Goal: Task Accomplishment & Management: Use online tool/utility

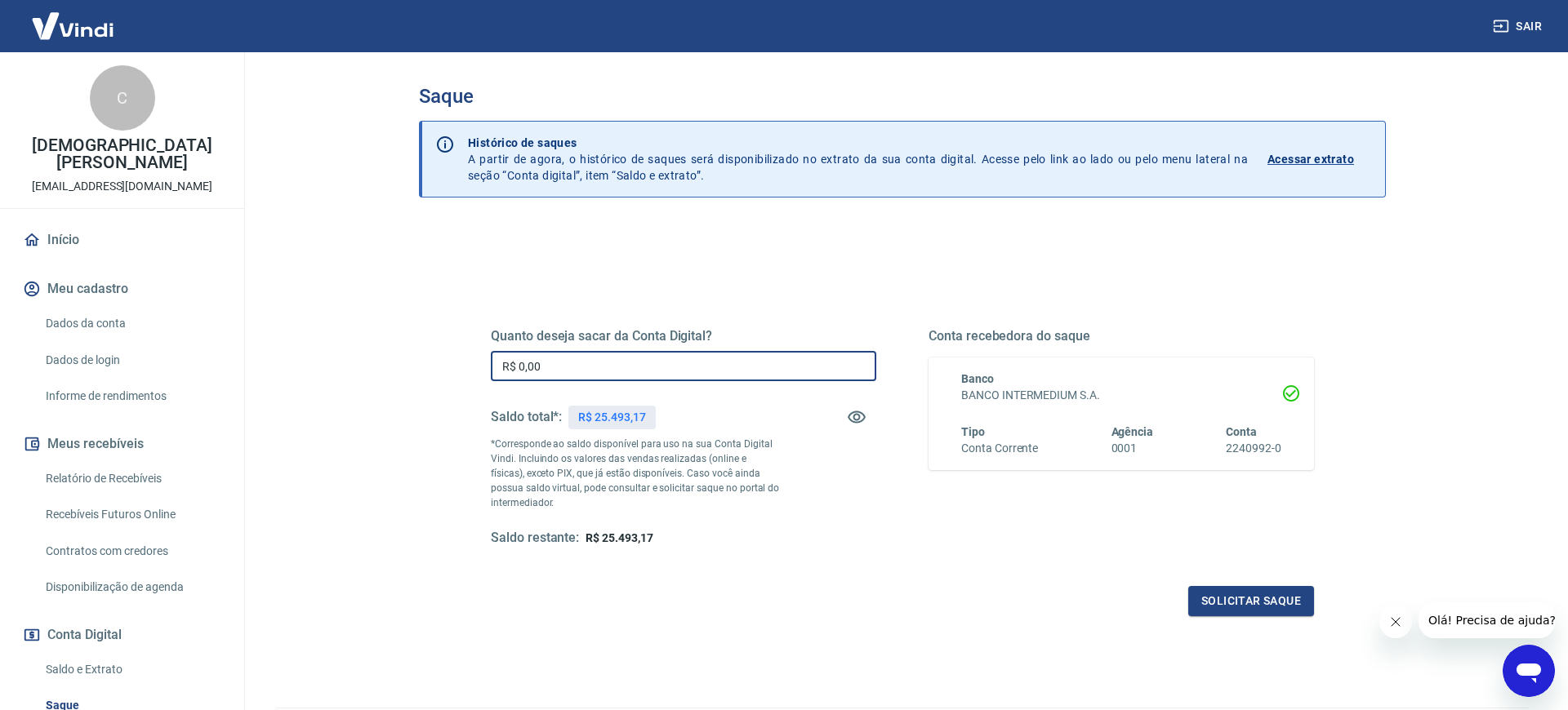
click at [585, 375] on input "R$ 0,00" at bounding box center [683, 366] width 385 height 31
type input "R$ 493,00"
click at [1256, 608] on button "Solicitar saque" at bounding box center [1251, 601] width 126 height 31
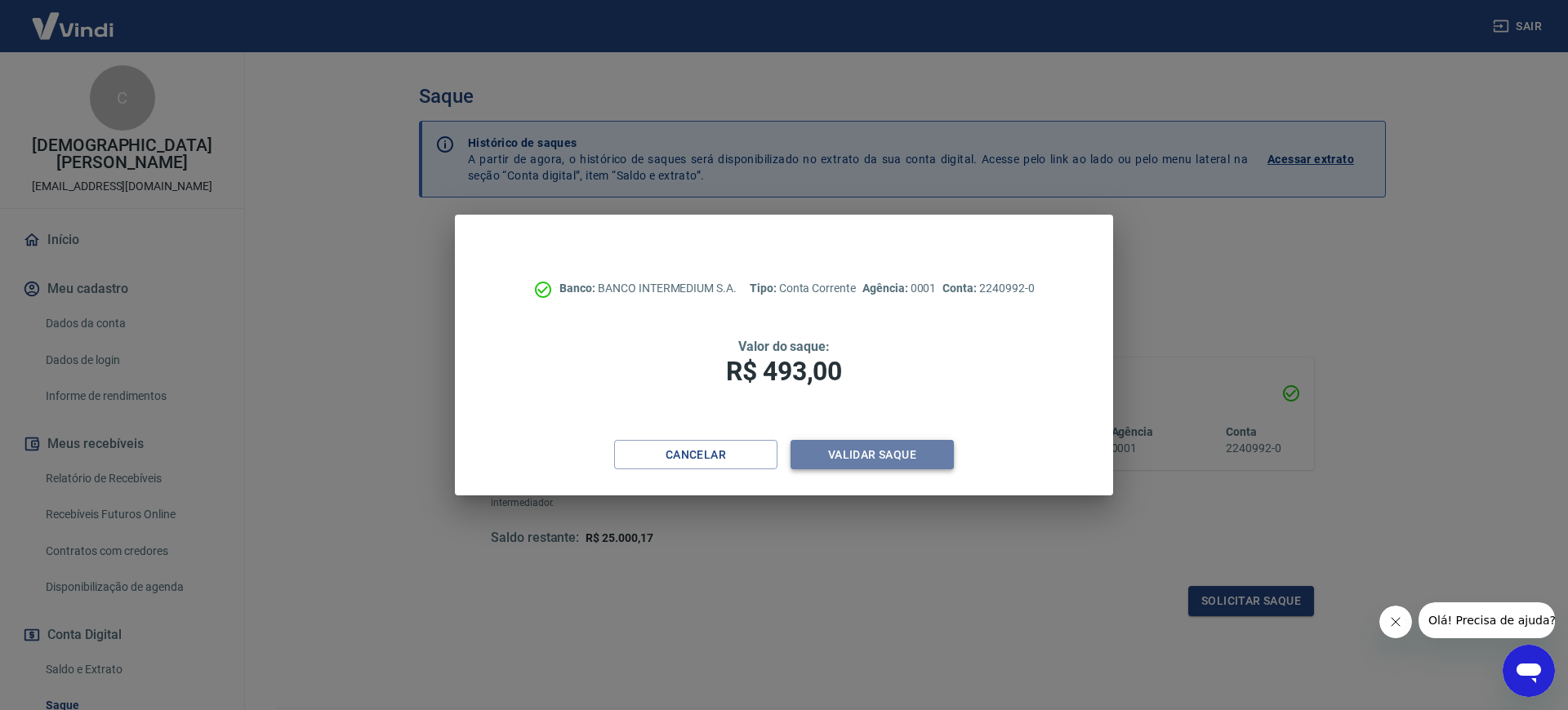
click at [865, 466] on button "Validar saque" at bounding box center [872, 455] width 163 height 31
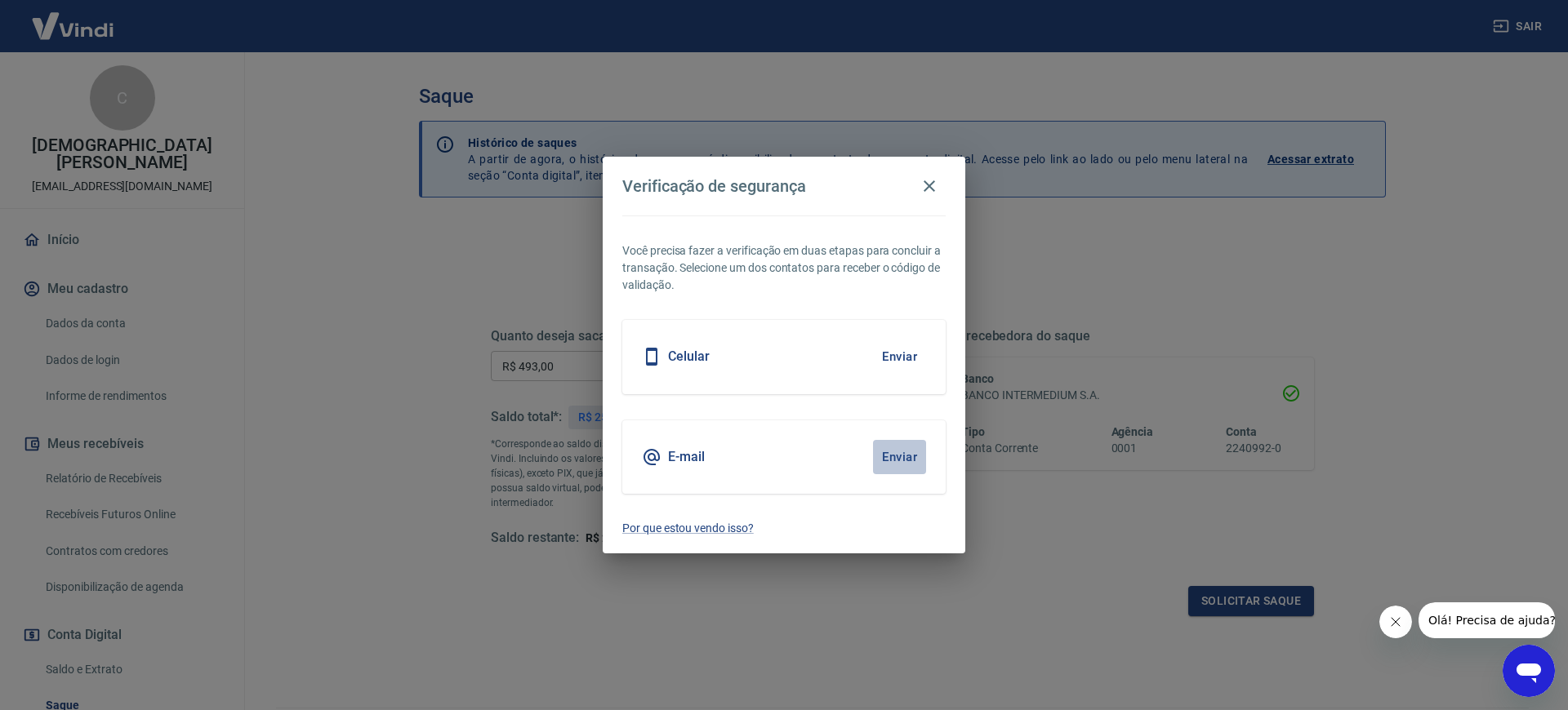
click at [895, 450] on button "Enviar" at bounding box center [899, 456] width 53 height 34
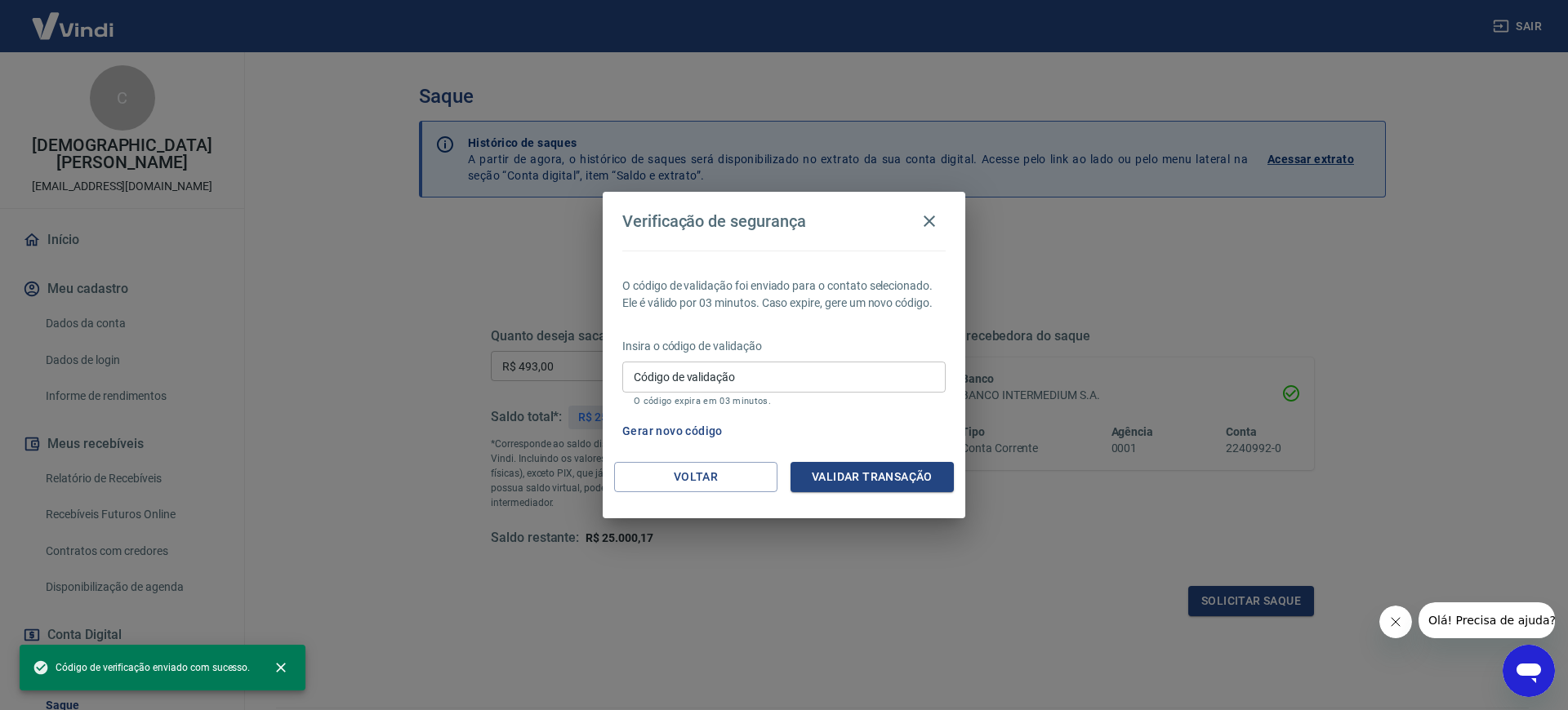
click at [754, 378] on input "Código de validação" at bounding box center [783, 377] width 323 height 31
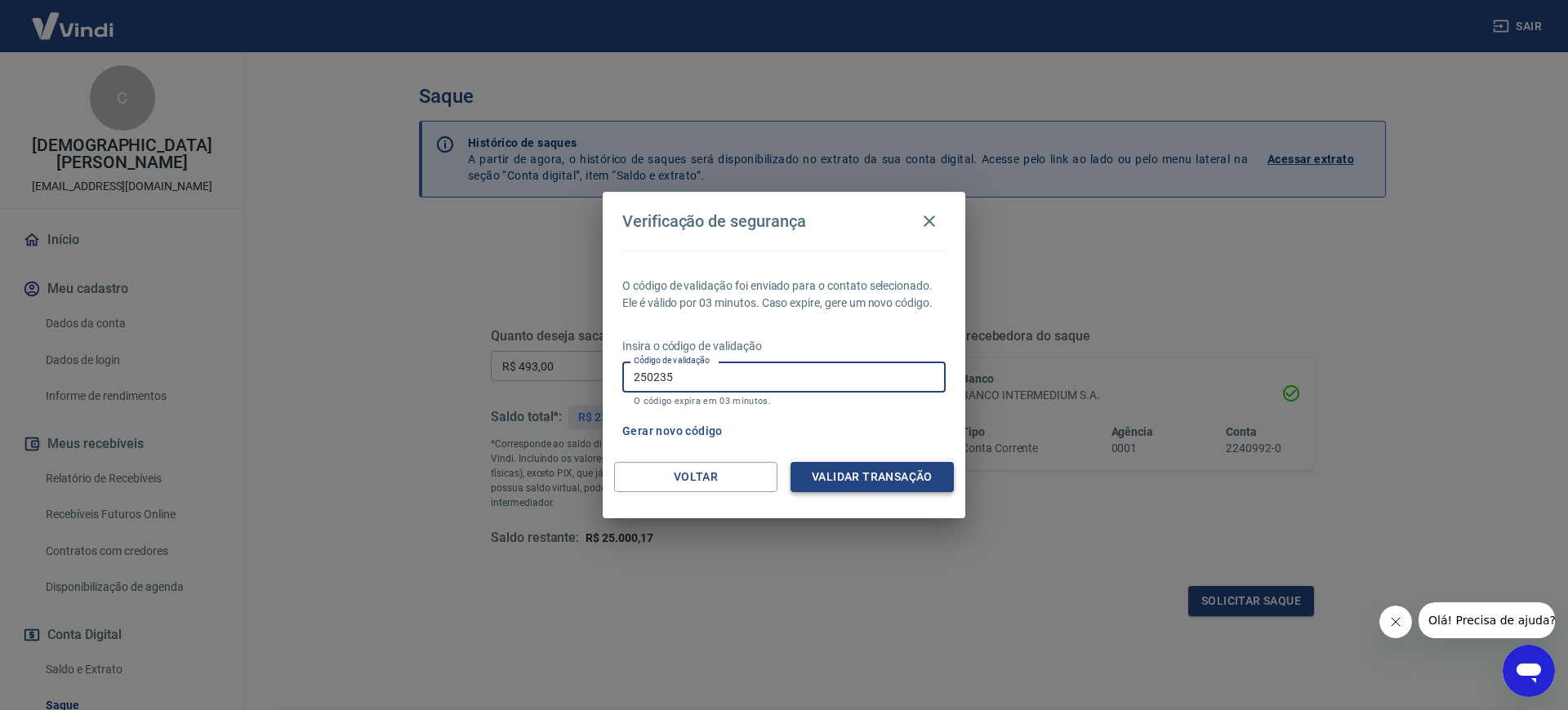
type input "250235"
click at [883, 477] on button "Validar transação" at bounding box center [872, 477] width 163 height 31
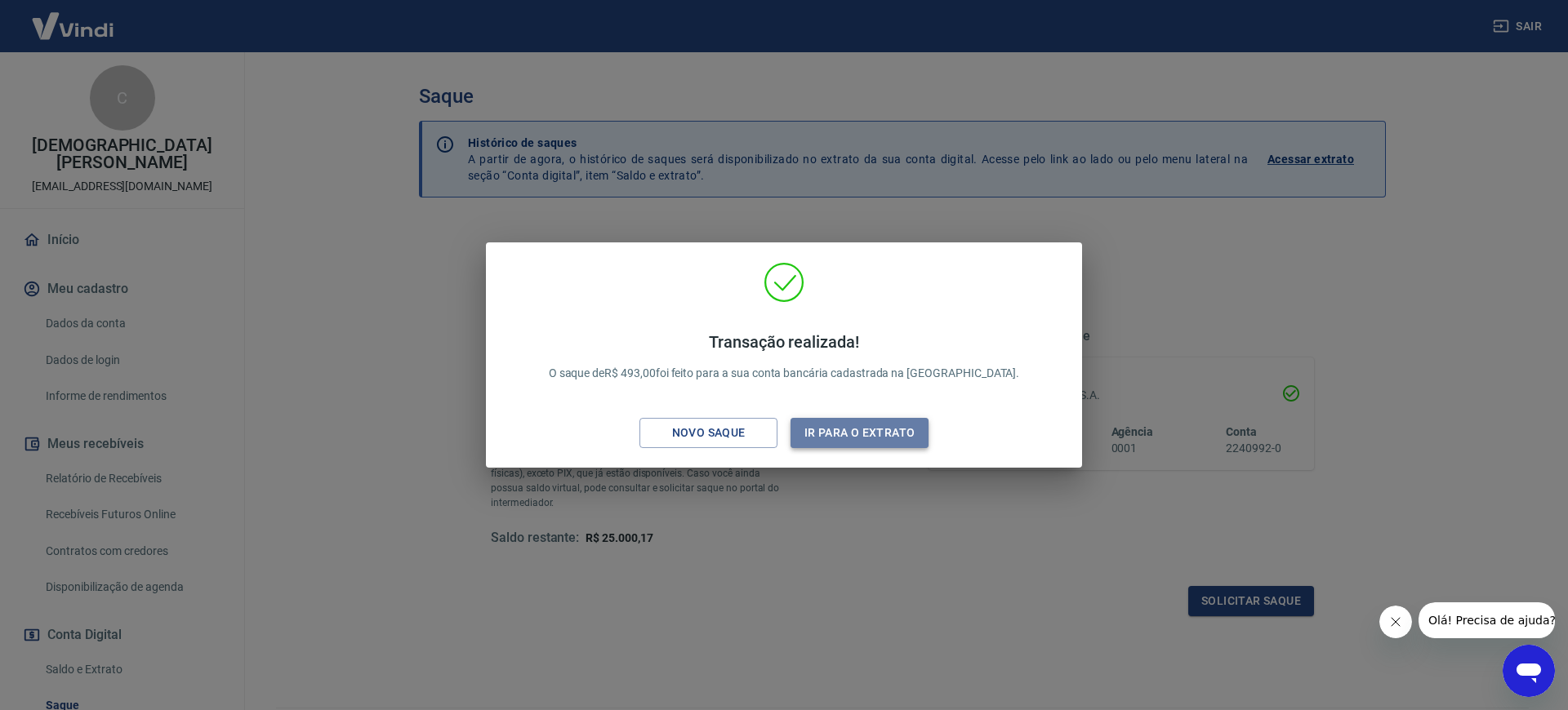
click at [814, 434] on button "Ir para o extrato" at bounding box center [859, 433] width 138 height 31
